Goal: Information Seeking & Learning: Learn about a topic

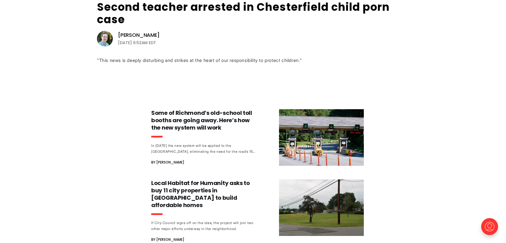
scroll to position [226, 0]
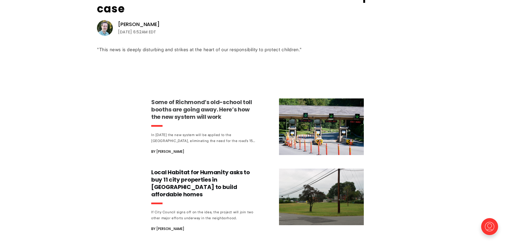
click at [215, 102] on h3 "Some of Richmond’s old-school toll booths are going away. Here’s how the new sy…" at bounding box center [203, 109] width 105 height 22
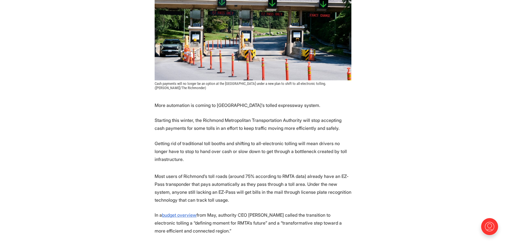
scroll to position [198, 0]
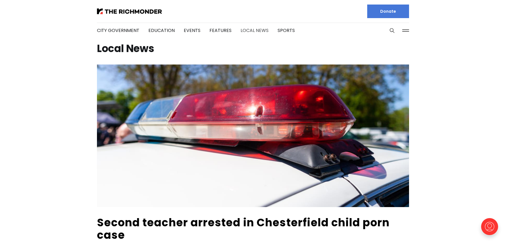
click at [262, 33] on link "Local News" at bounding box center [255, 30] width 28 height 7
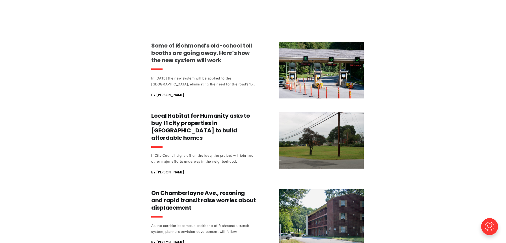
scroll to position [340, 0]
